Goal: Information Seeking & Learning: Learn about a topic

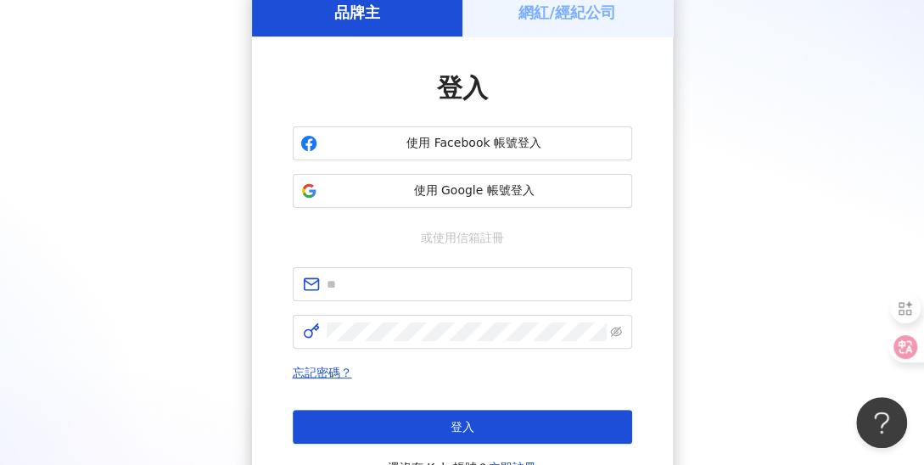
scroll to position [85, 0]
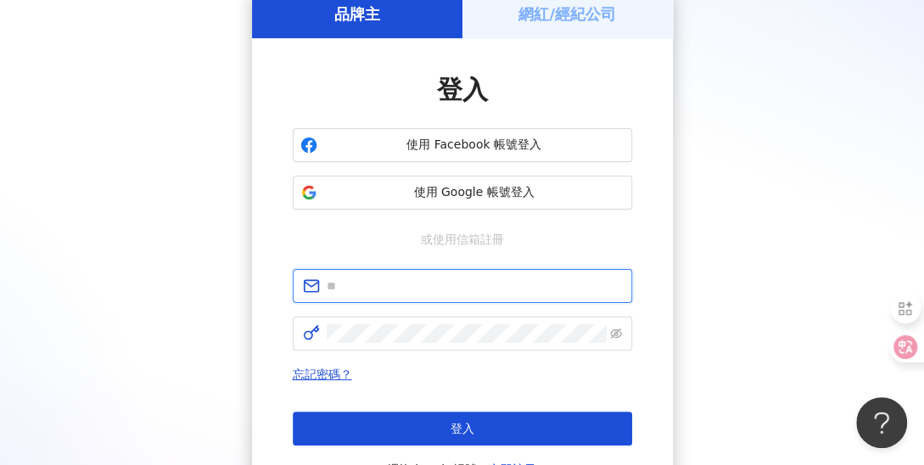
click at [385, 291] on input "text" at bounding box center [474, 285] width 295 height 19
paste input "**********"
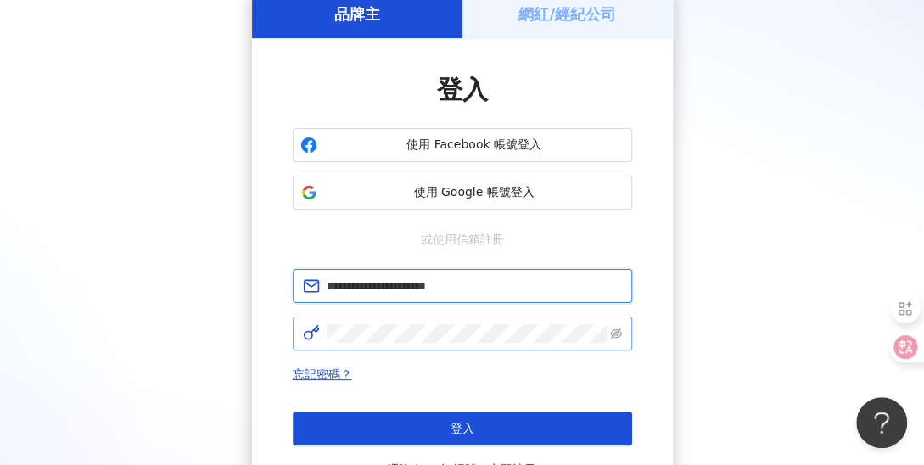
type input "**********"
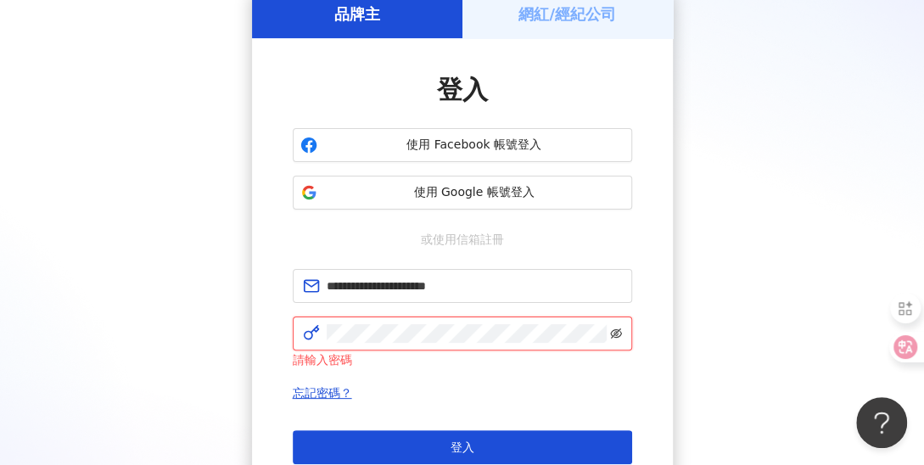
click at [614, 332] on icon "eye-invisible" at bounding box center [616, 333] width 12 height 12
click at [615, 332] on icon "eye" at bounding box center [616, 333] width 12 height 12
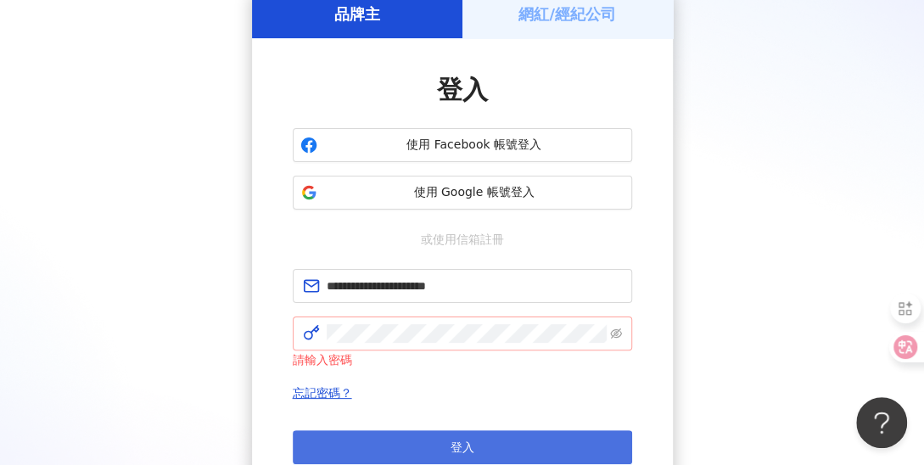
click at [548, 436] on button "登入" at bounding box center [462, 447] width 339 height 34
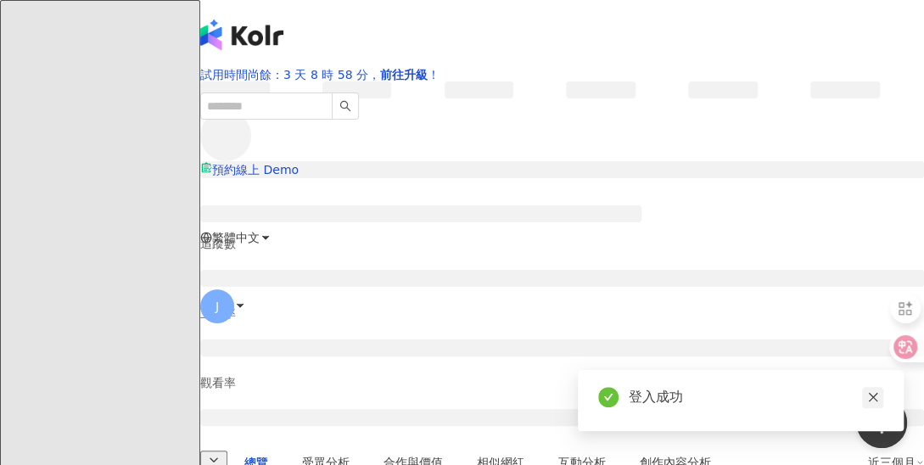
click at [875, 396] on icon "close" at bounding box center [873, 397] width 12 height 12
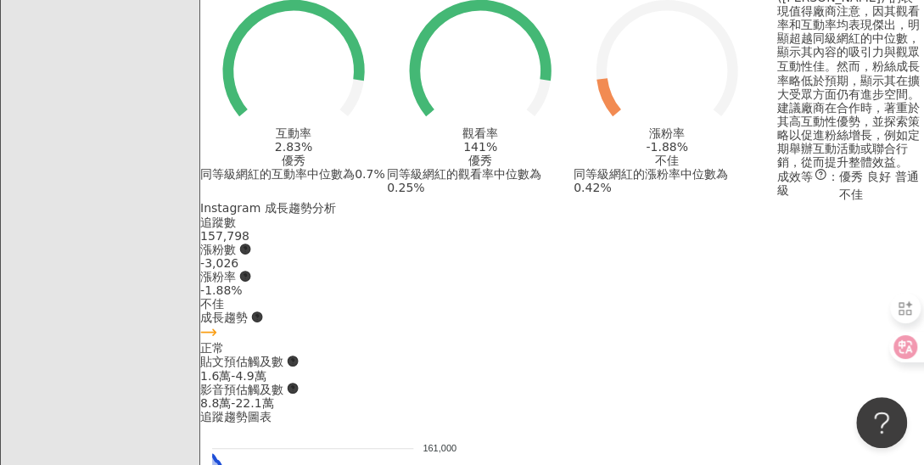
scroll to position [1237, 0]
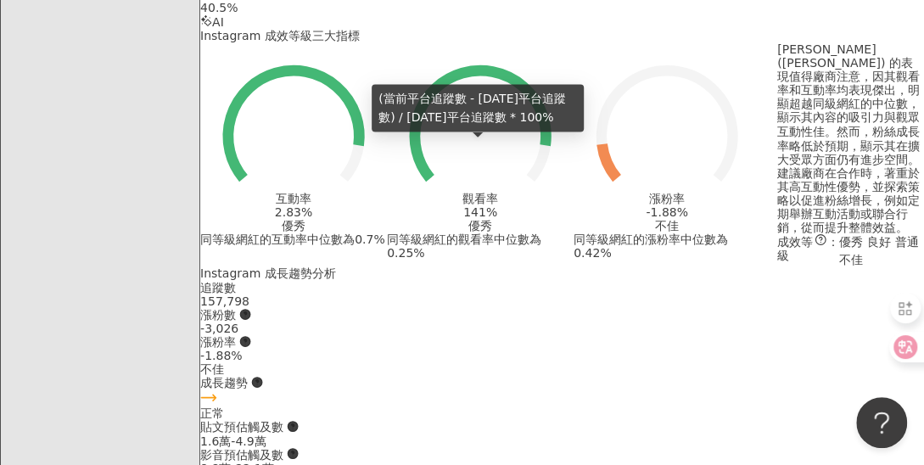
click at [251, 335] on icon at bounding box center [245, 341] width 12 height 12
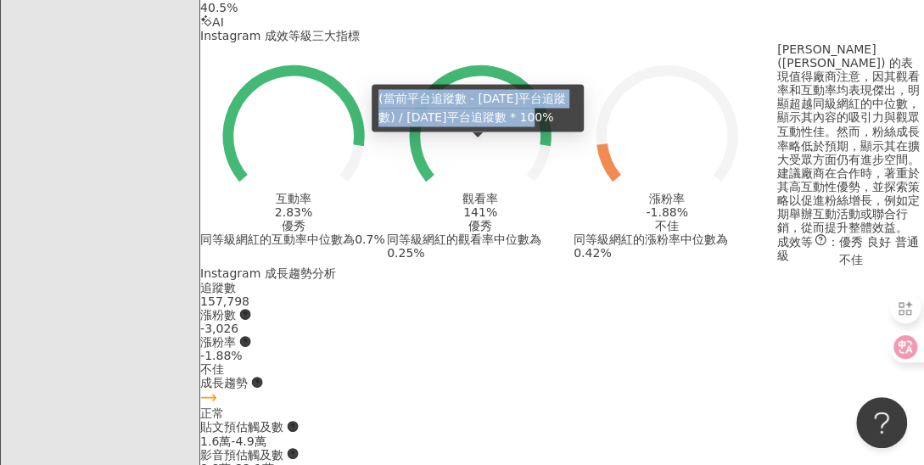
drag, startPoint x: 378, startPoint y: 98, endPoint x: 563, endPoint y: 125, distance: 186.9
click at [563, 125] on div "(當前平台追蹤數 - 3 個月前平台追蹤數) / 3 個月前平台追蹤數 * 100%" at bounding box center [477, 107] width 212 height 47
copy div "(當前平台追蹤數 - 3 個月前平台追蹤數) / 3 個月前平台追蹤數 * 100%"
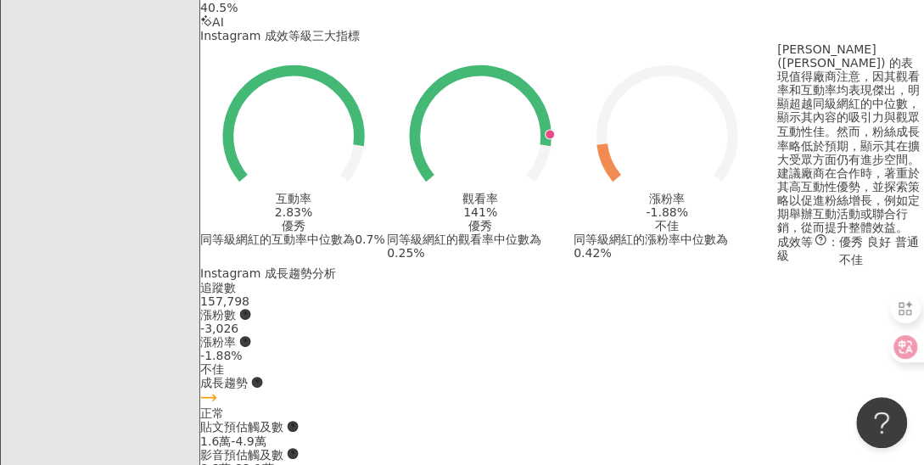
click at [560, 181] on div "Instagram 網紅基本資料 性別 女 主要語言 繁體中文 78.4% 網紅類型 3C家電 · 藝術與娛樂 · 美妝時尚 · 日常話題 · 美食 · 穿搭…" at bounding box center [561, 362] width 723 height 1989
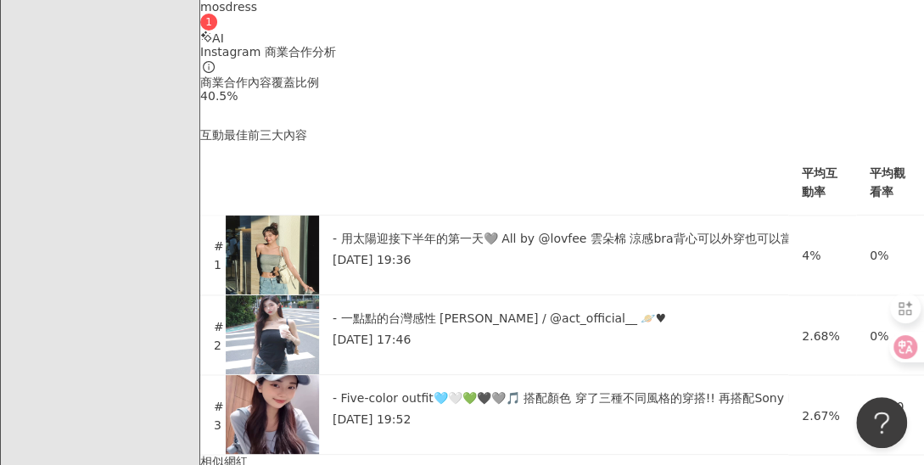
scroll to position [3781, 0]
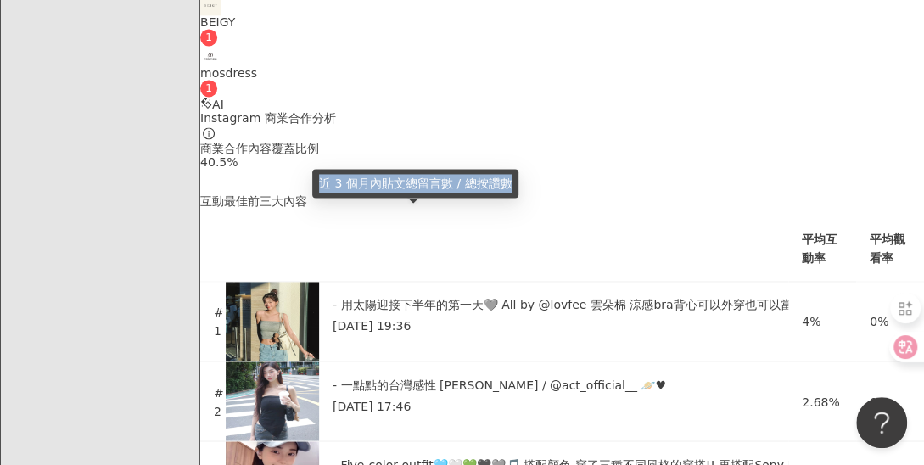
drag, startPoint x: 321, startPoint y: 177, endPoint x: 509, endPoint y: 188, distance: 188.6
click at [509, 188] on div "近 3 個月內貼文總留言數 / 總按讚數" at bounding box center [415, 183] width 206 height 29
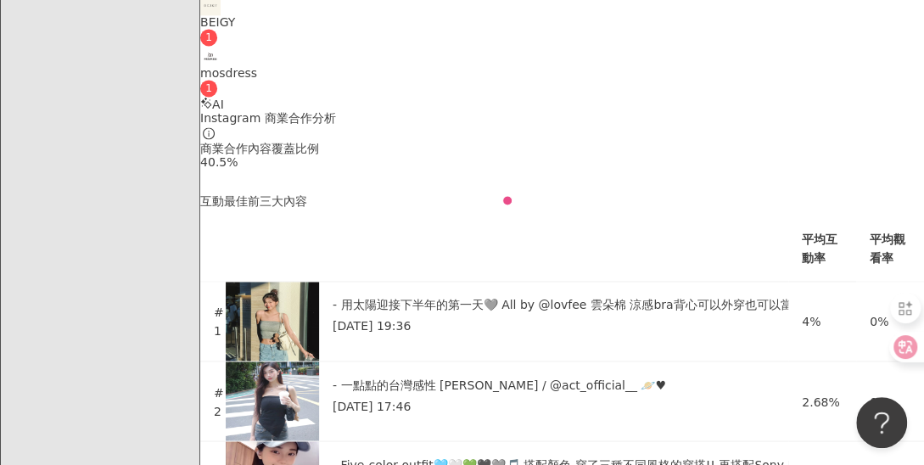
copy div "近 3 個月內貼文總留言數 / 總按讚數"
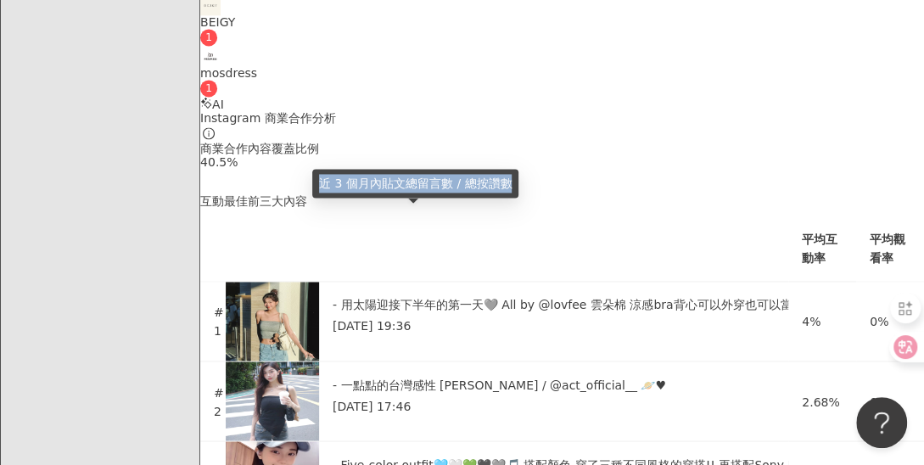
drag, startPoint x: 322, startPoint y: 179, endPoint x: 506, endPoint y: 188, distance: 184.3
click at [506, 188] on div "近 3 個月內貼文總留言數 / 總按讚數" at bounding box center [415, 183] width 206 height 29
copy div "近 3 個月內貼文總留言數 / 總按讚數"
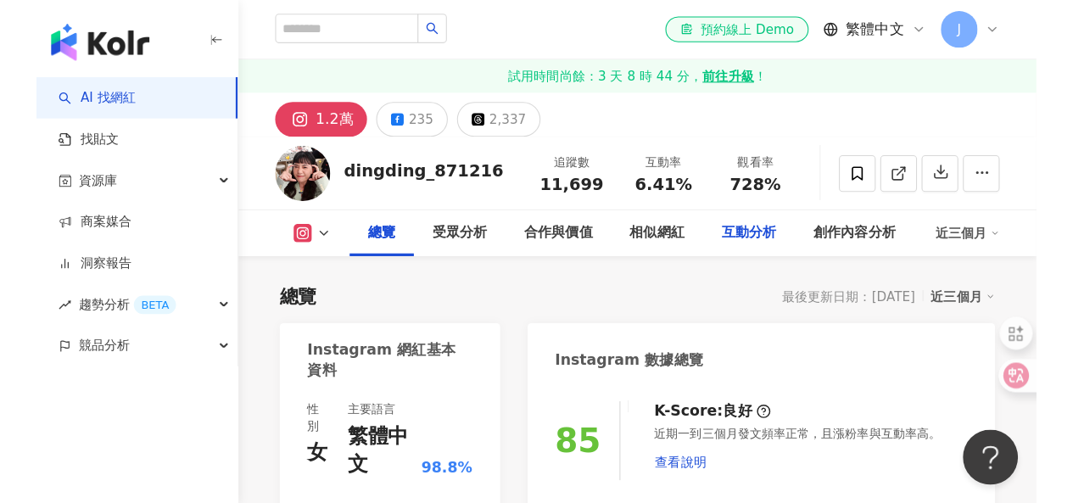
scroll to position [134, 0]
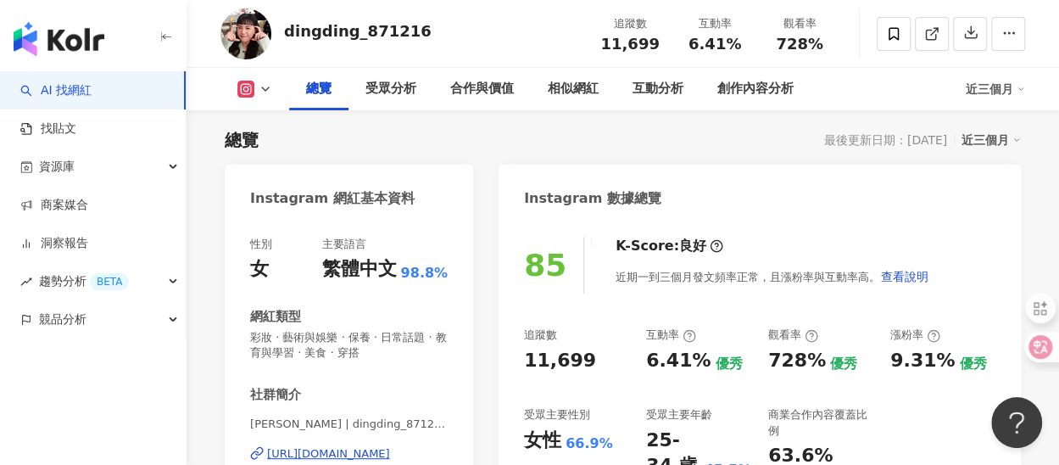
click at [166, 45] on button "button" at bounding box center [166, 38] width 14 height 37
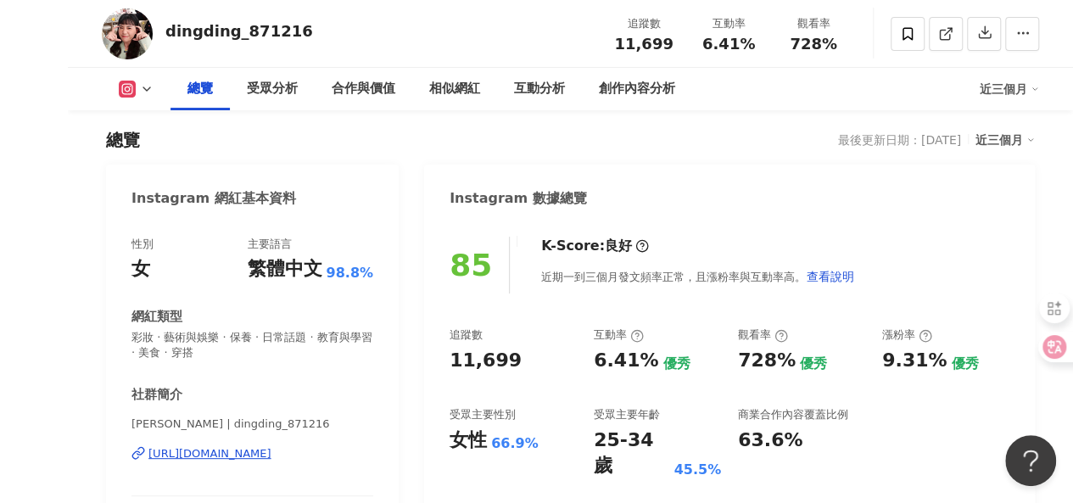
click at [280, 142] on div "總覽 最後更新日期：[DATE] 近三個月" at bounding box center [570, 140] width 929 height 24
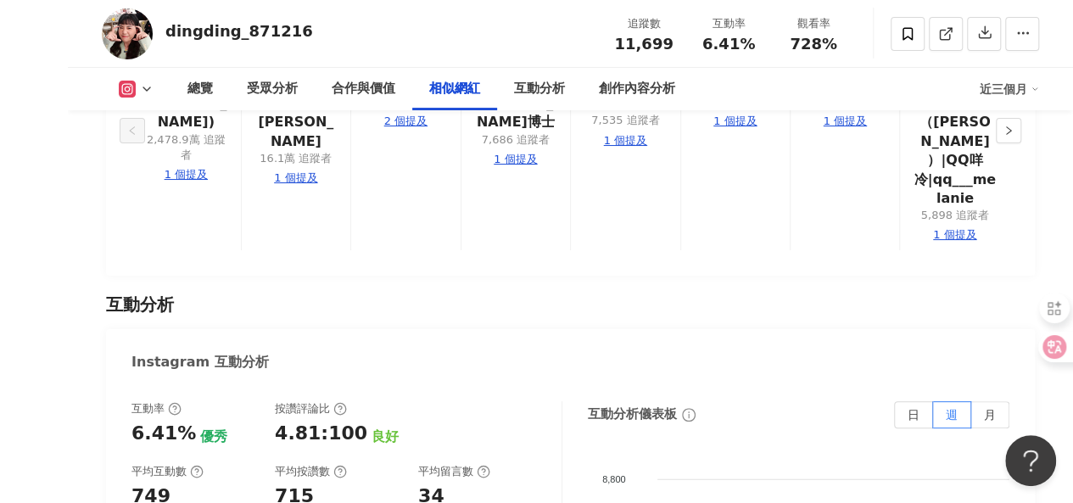
scroll to position [3442, 0]
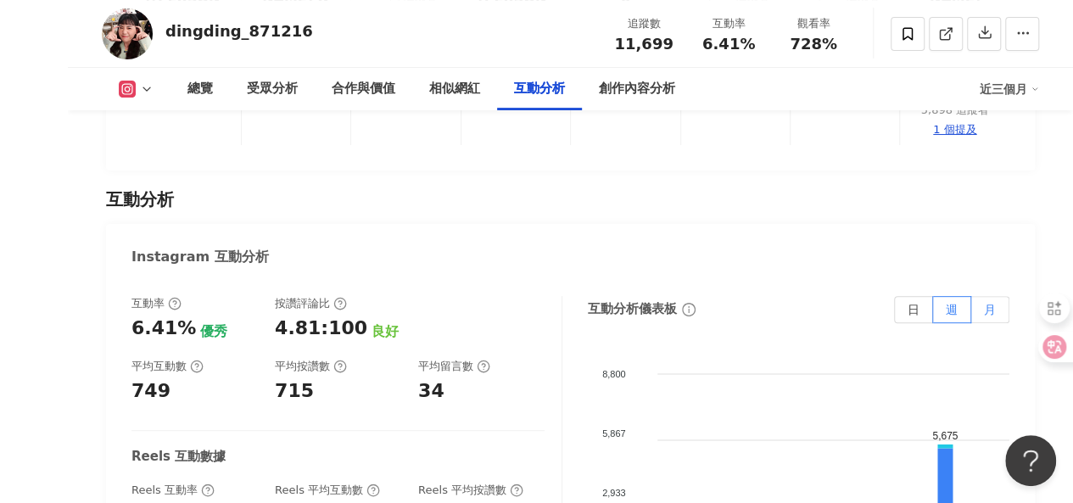
click at [923, 296] on label "月" at bounding box center [990, 309] width 38 height 27
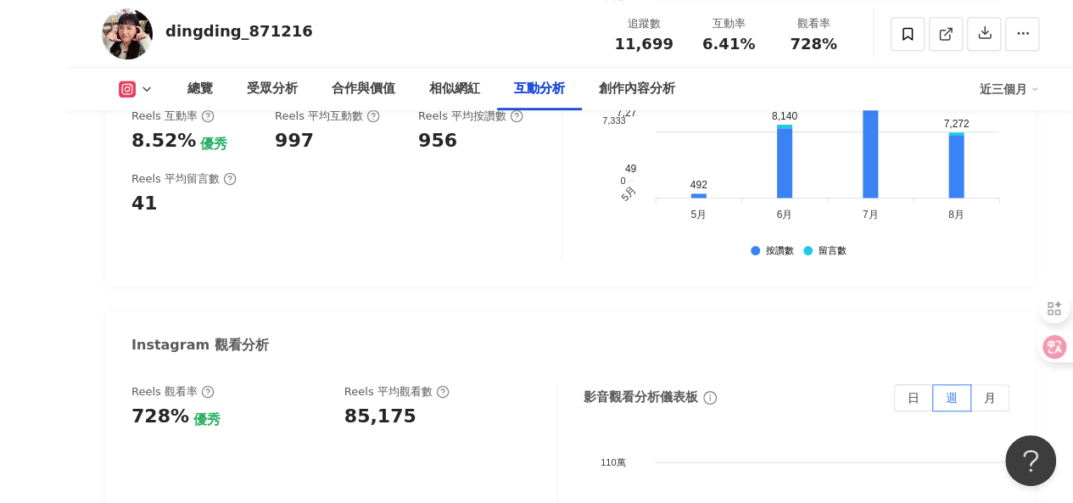
scroll to position [3866, 0]
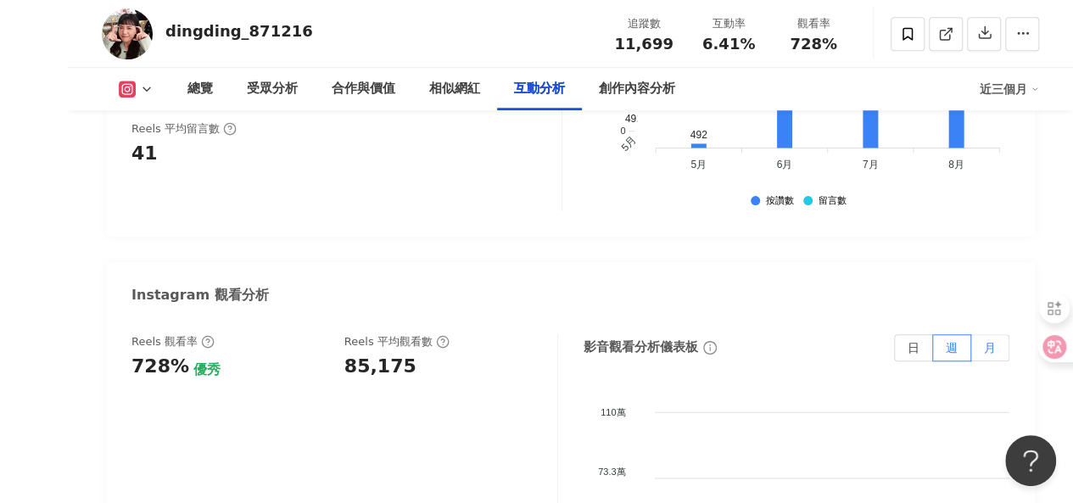
click at [923, 341] on span "月" at bounding box center [990, 348] width 12 height 14
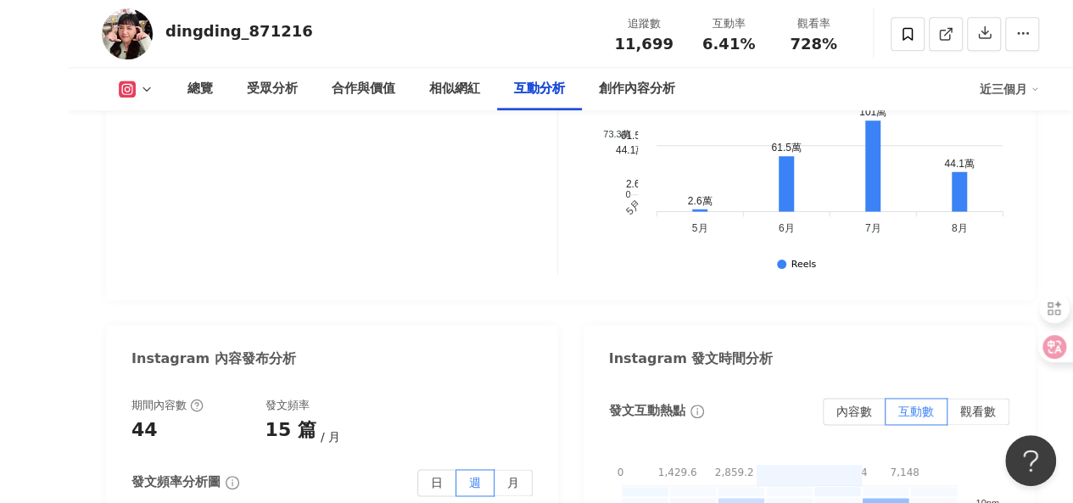
scroll to position [4374, 0]
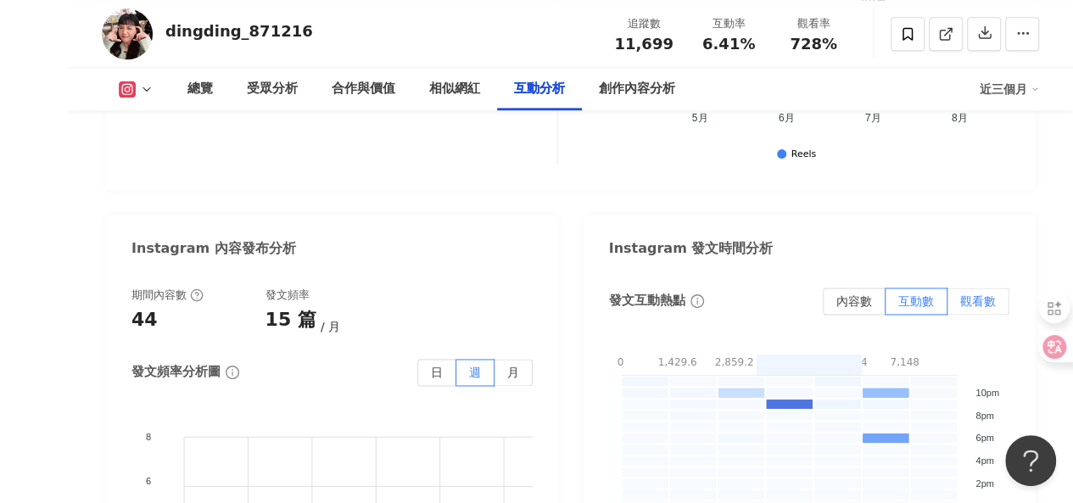
click at [923, 294] on span "觀看數" at bounding box center [978, 301] width 36 height 14
click at [514, 366] on span "月" at bounding box center [513, 373] width 12 height 14
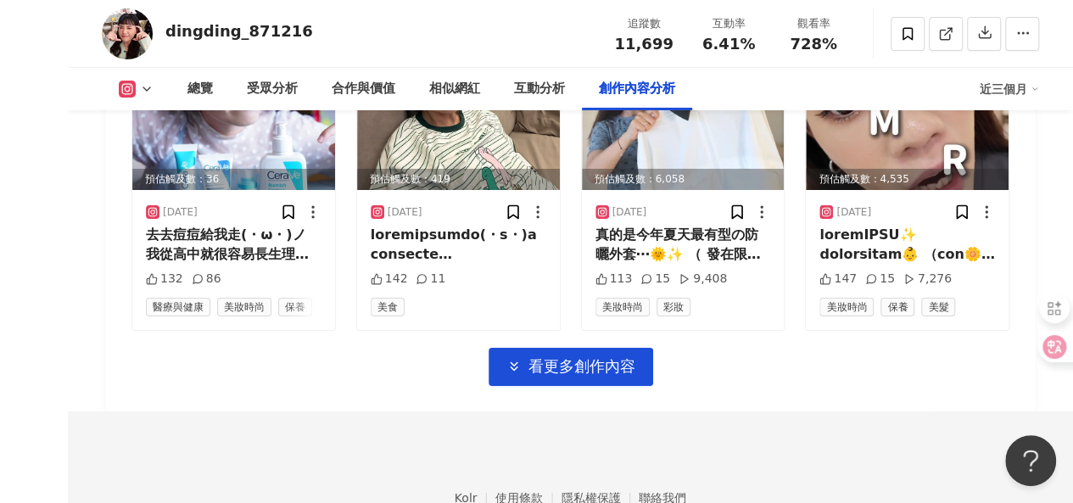
scroll to position [6203, 0]
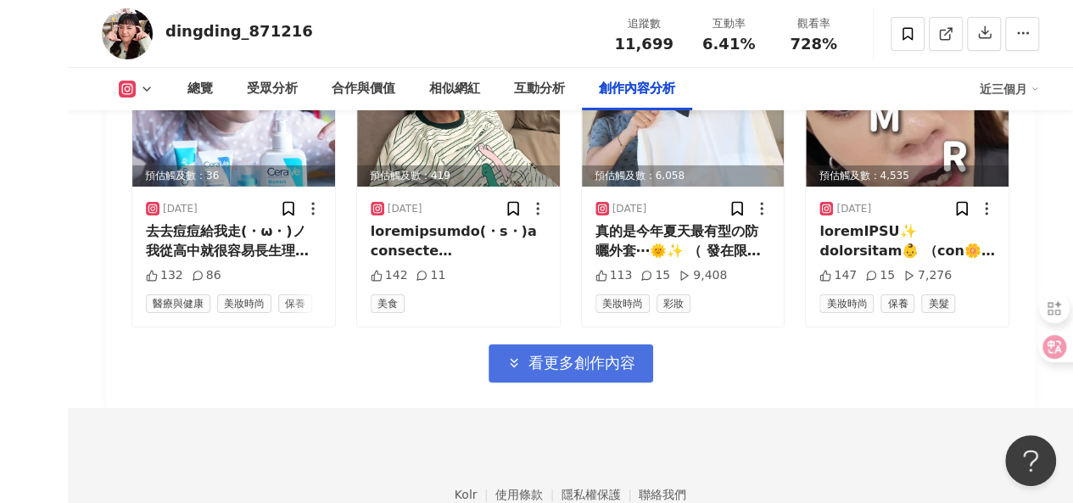
click at [625, 344] on button "看更多創作內容" at bounding box center [571, 363] width 165 height 38
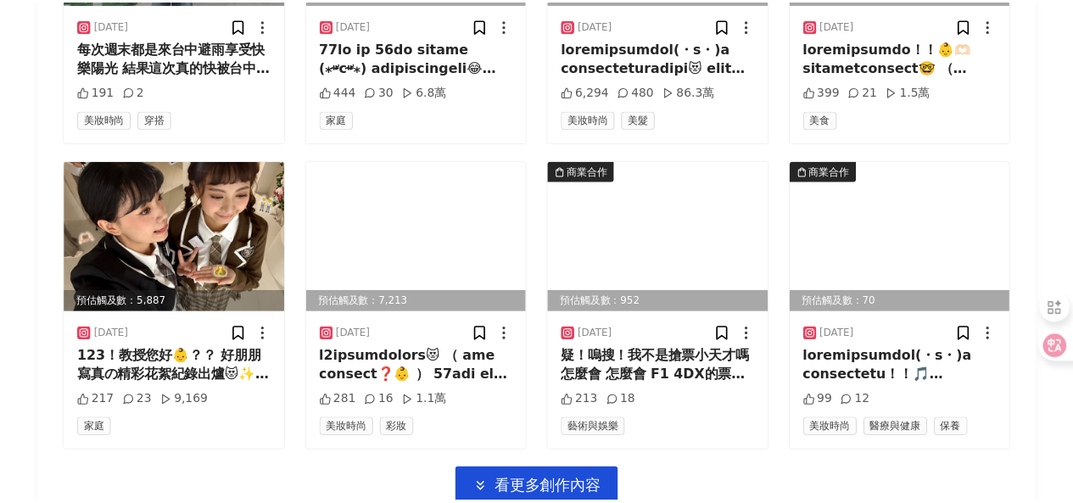
scroll to position [7131, 0]
